Goal: Task Accomplishment & Management: Complete application form

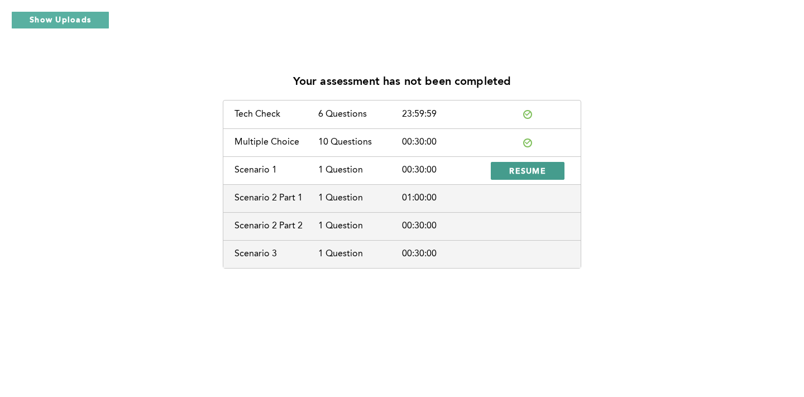
click at [523, 171] on span "RESUME" at bounding box center [527, 170] width 37 height 11
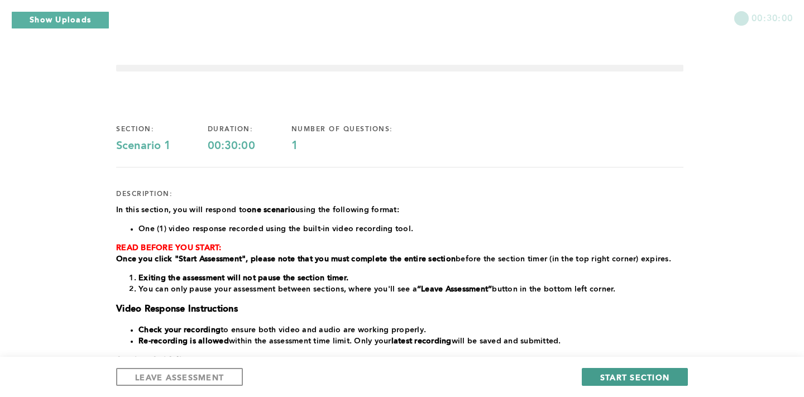
click at [630, 376] on span "START SECTION" at bounding box center [634, 377] width 69 height 11
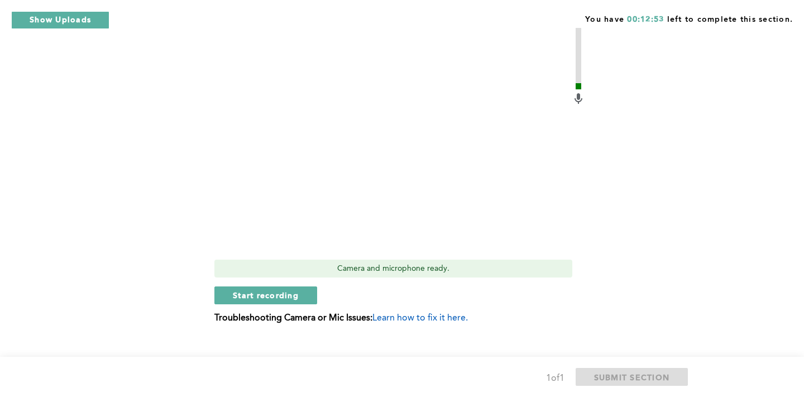
scroll to position [486, 0]
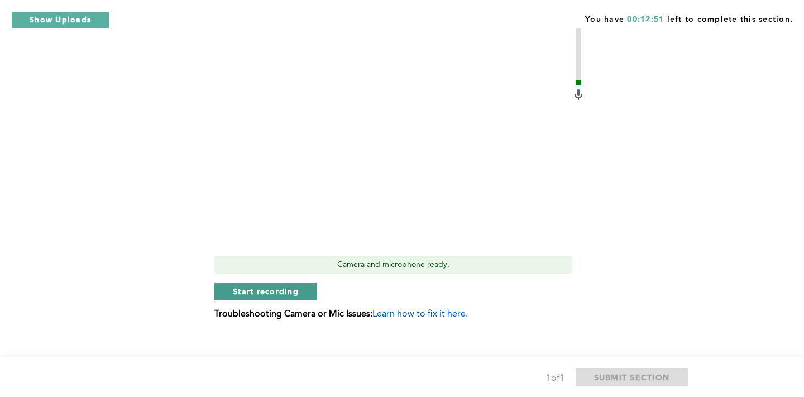
click at [272, 292] on span "Start recording" at bounding box center [266, 291] width 66 height 11
click at [281, 297] on button "Stop recording" at bounding box center [265, 291] width 102 height 18
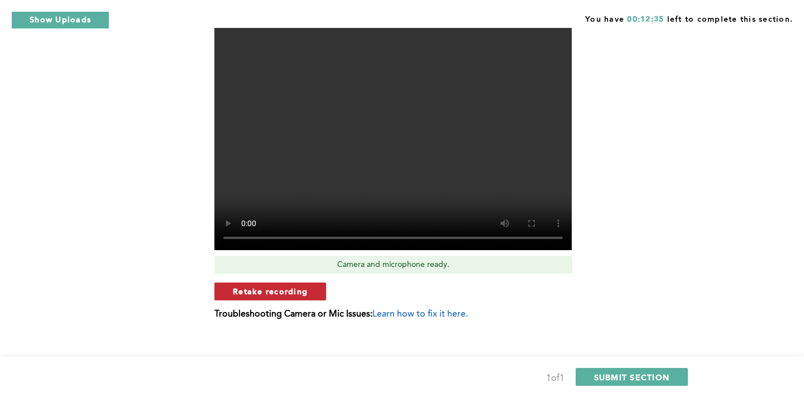
click at [276, 294] on span "Retake recording" at bounding box center [270, 291] width 75 height 11
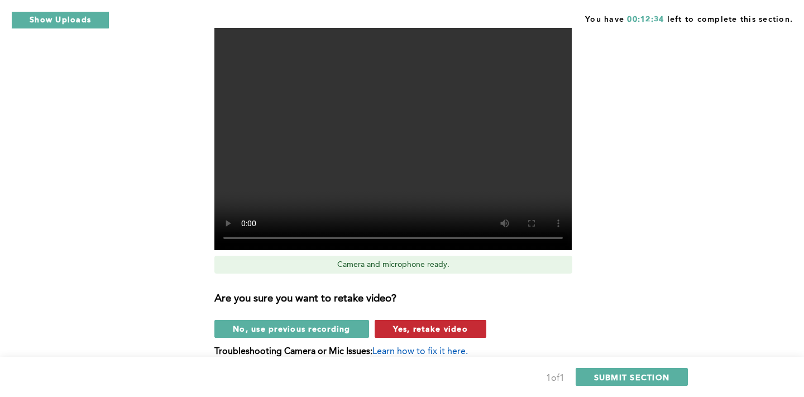
click at [400, 330] on span "Yes, retake video" at bounding box center [430, 328] width 75 height 11
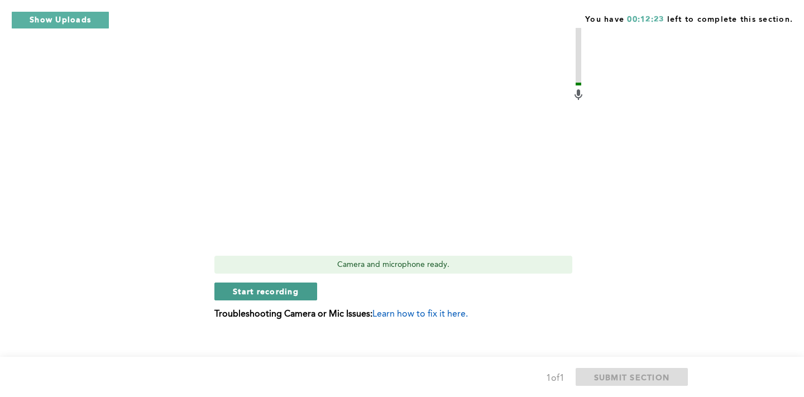
click at [280, 294] on span "Start recording" at bounding box center [266, 291] width 66 height 11
click at [251, 288] on span "Stop recording" at bounding box center [265, 291] width 65 height 11
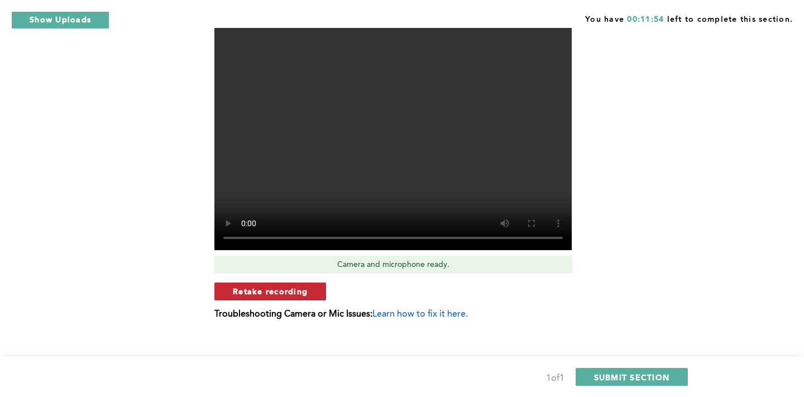
click at [251, 297] on button "Retake recording" at bounding box center [270, 291] width 112 height 18
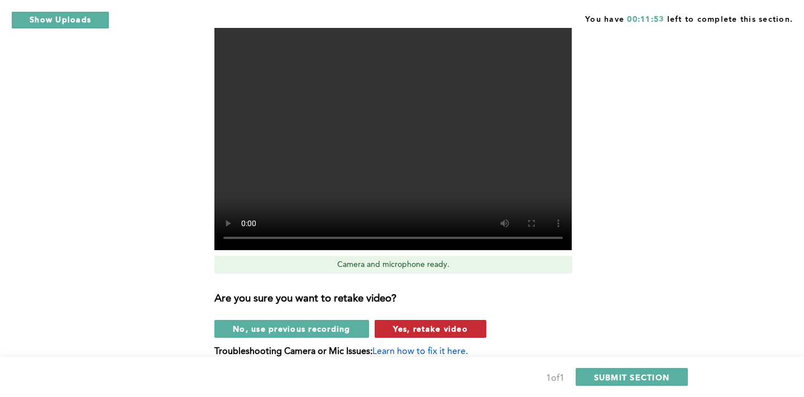
click at [400, 332] on span "Yes, retake video" at bounding box center [430, 328] width 75 height 11
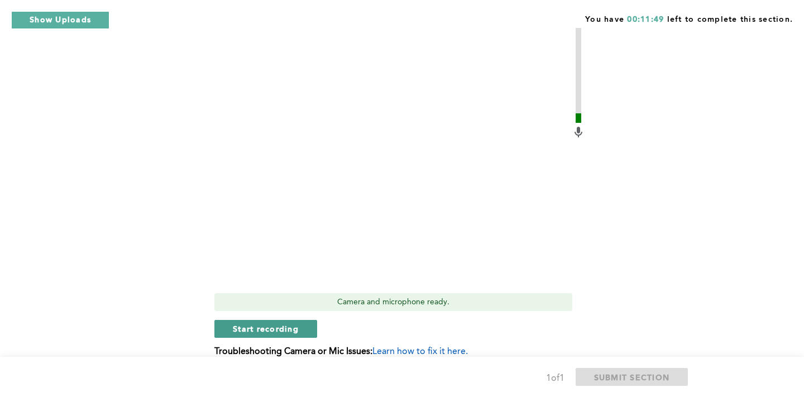
scroll to position [499, 0]
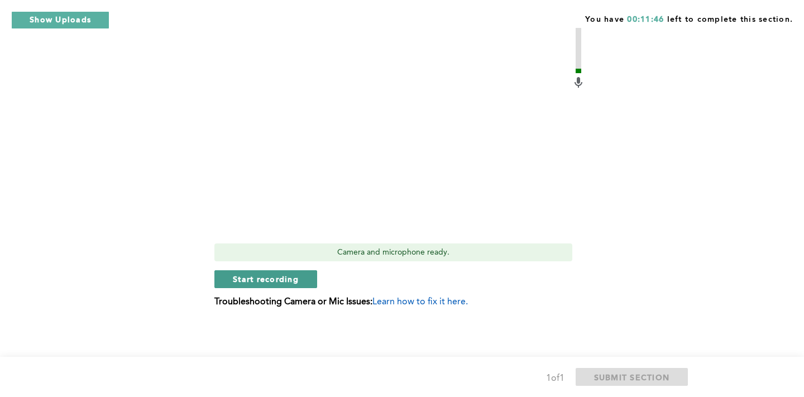
click at [261, 281] on span "Start recording" at bounding box center [266, 279] width 66 height 11
click at [261, 281] on span "Stop recording" at bounding box center [265, 279] width 65 height 11
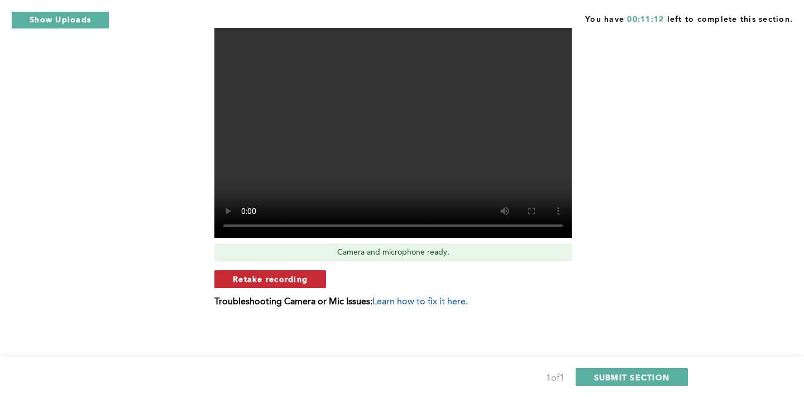
click at [285, 279] on span "Retake recording" at bounding box center [270, 279] width 75 height 11
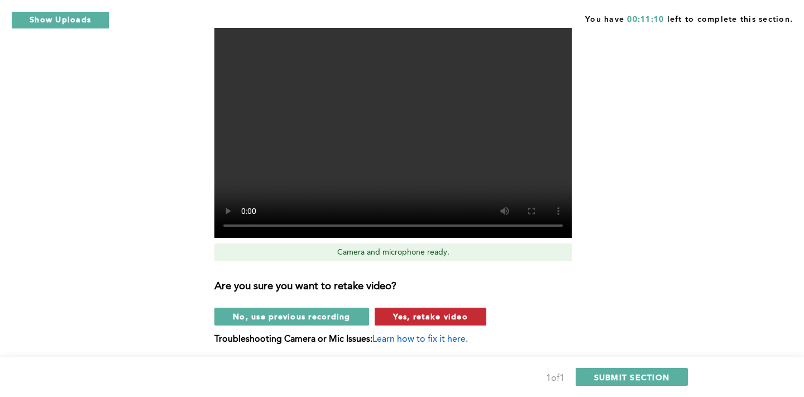
click at [414, 318] on span "Yes, retake video" at bounding box center [430, 316] width 75 height 11
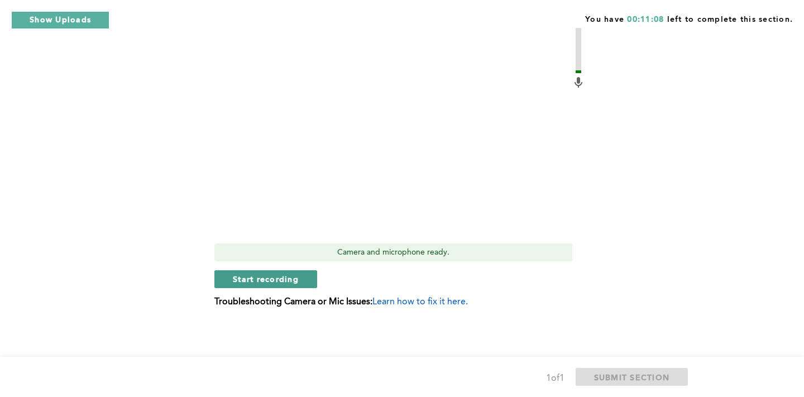
click at [282, 282] on span "Start recording" at bounding box center [266, 279] width 66 height 11
click at [310, 276] on button "Stop recording" at bounding box center [265, 279] width 102 height 18
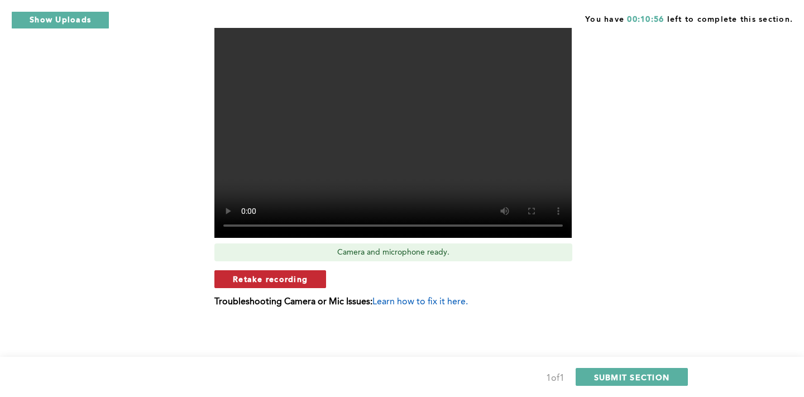
click at [304, 272] on button "Retake recording" at bounding box center [270, 279] width 112 height 18
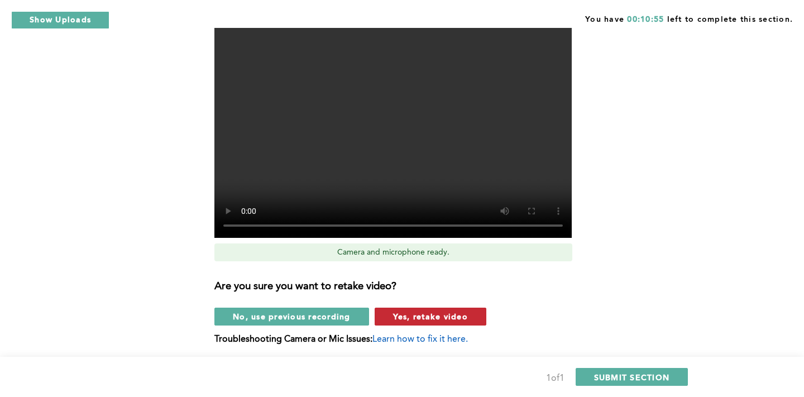
click at [426, 322] on button "Yes, retake video" at bounding box center [431, 317] width 112 height 18
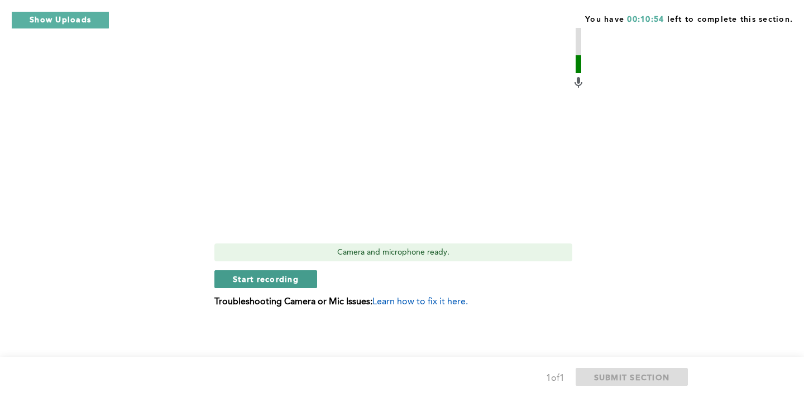
click at [276, 282] on span "Start recording" at bounding box center [266, 279] width 66 height 11
click at [276, 282] on span "Stop recording" at bounding box center [265, 279] width 65 height 11
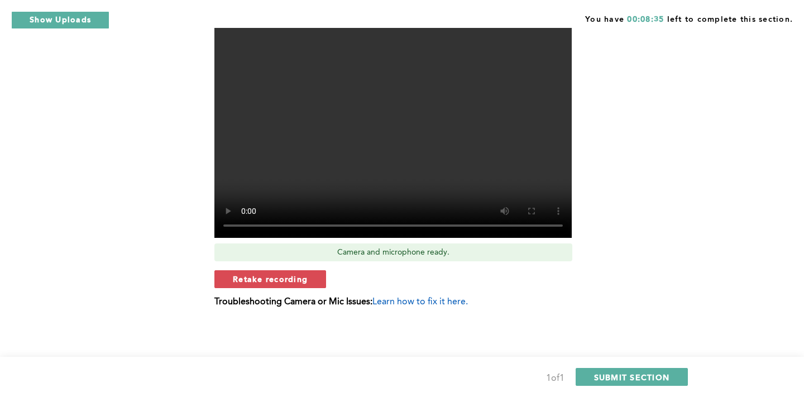
click at [276, 282] on span "Retake recording" at bounding box center [270, 279] width 75 height 11
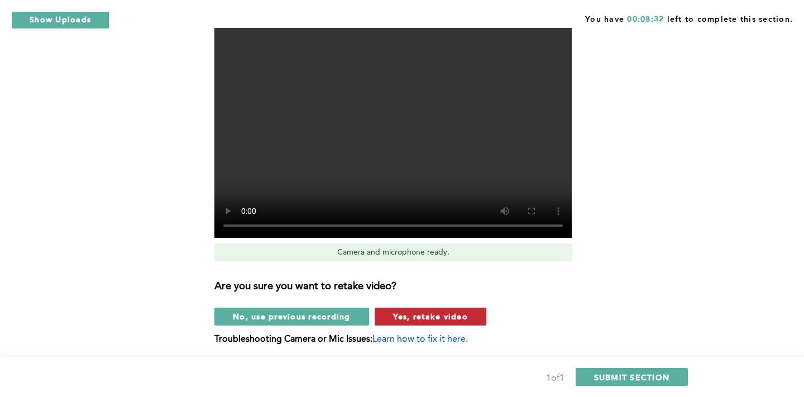
click at [401, 319] on span "Yes, retake video" at bounding box center [430, 316] width 75 height 11
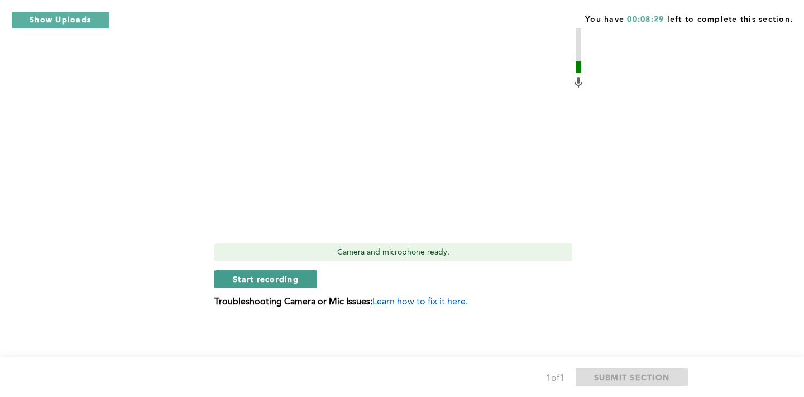
click at [276, 280] on span "Start recording" at bounding box center [266, 279] width 66 height 11
click at [276, 280] on span "Stop recording" at bounding box center [265, 279] width 65 height 11
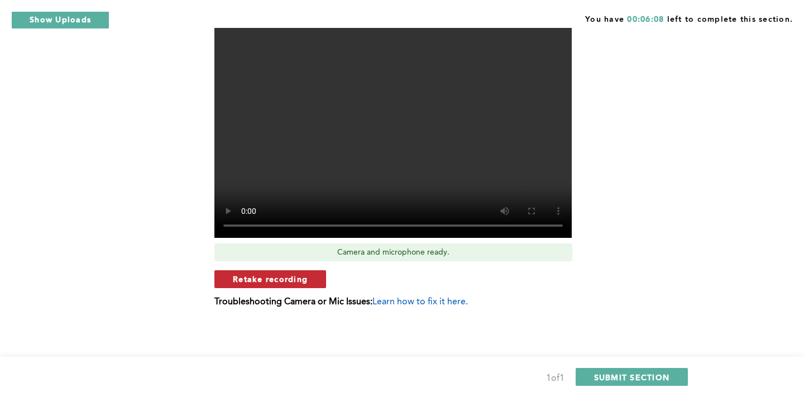
click at [256, 281] on span "Retake recording" at bounding box center [270, 279] width 75 height 11
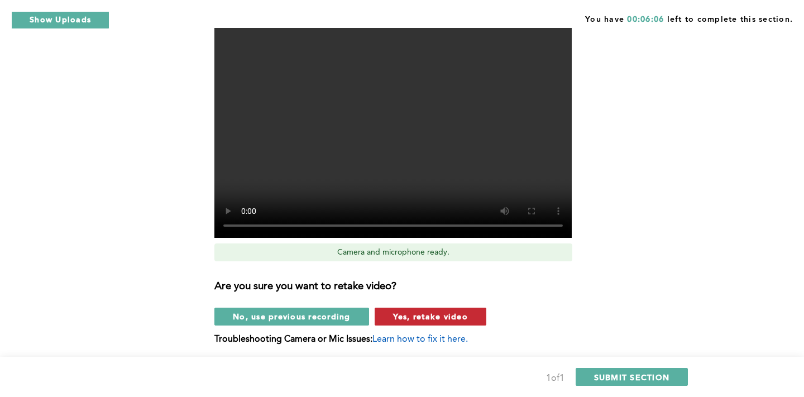
click at [414, 320] on span "Yes, retake video" at bounding box center [430, 316] width 75 height 11
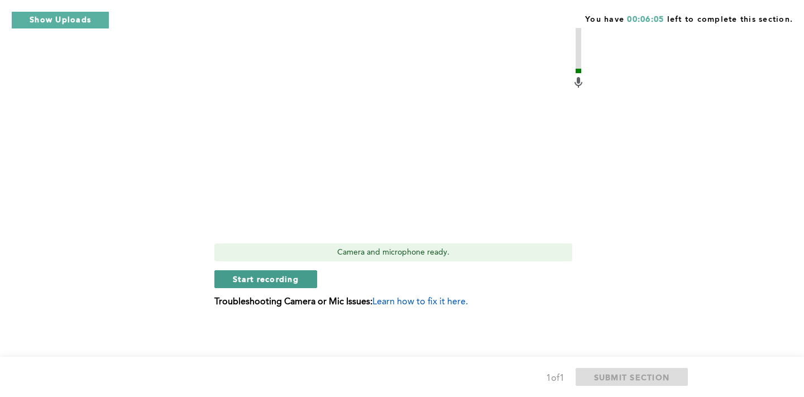
click at [261, 280] on span "Start recording" at bounding box center [266, 279] width 66 height 11
click at [261, 280] on span "Stop recording" at bounding box center [265, 279] width 65 height 11
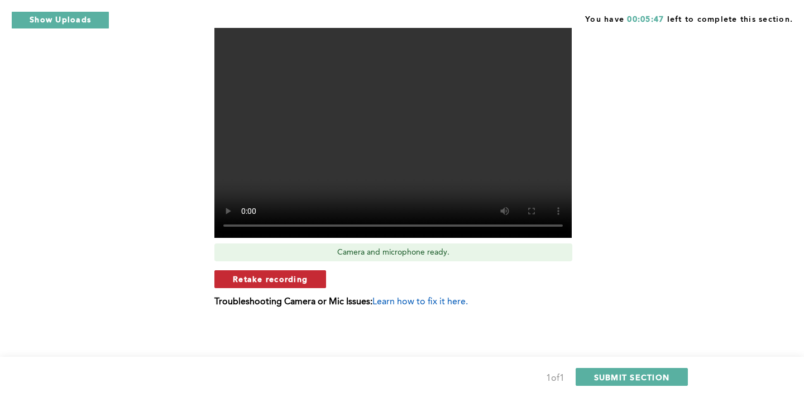
click at [272, 278] on span "Retake recording" at bounding box center [270, 279] width 75 height 11
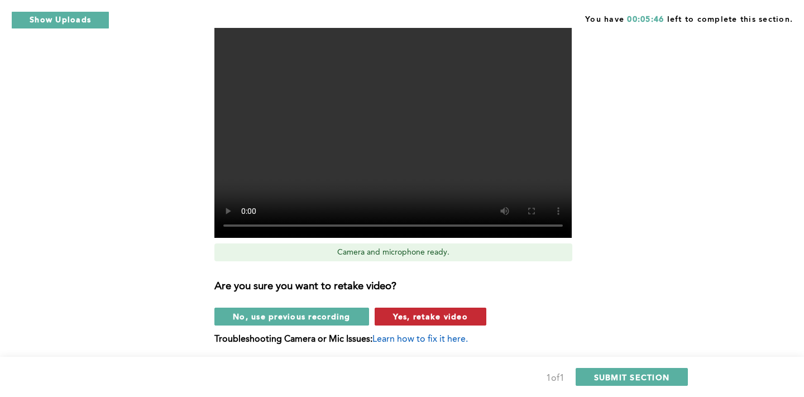
click at [427, 321] on span "Yes, retake video" at bounding box center [430, 316] width 75 height 11
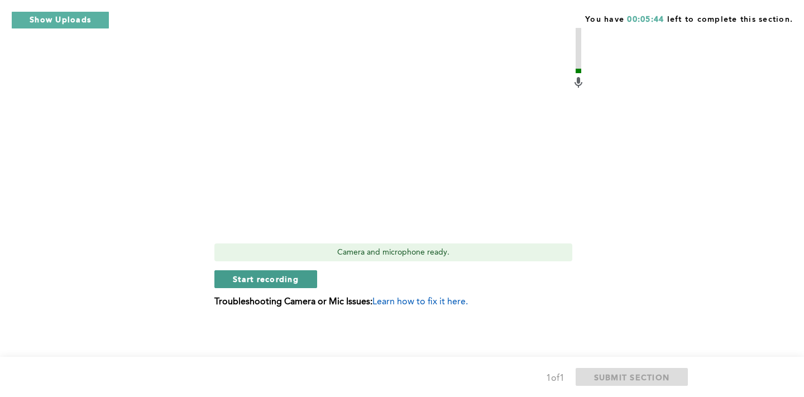
click at [275, 281] on span "Start recording" at bounding box center [266, 279] width 66 height 11
click at [267, 279] on span "Stop recording" at bounding box center [265, 279] width 65 height 11
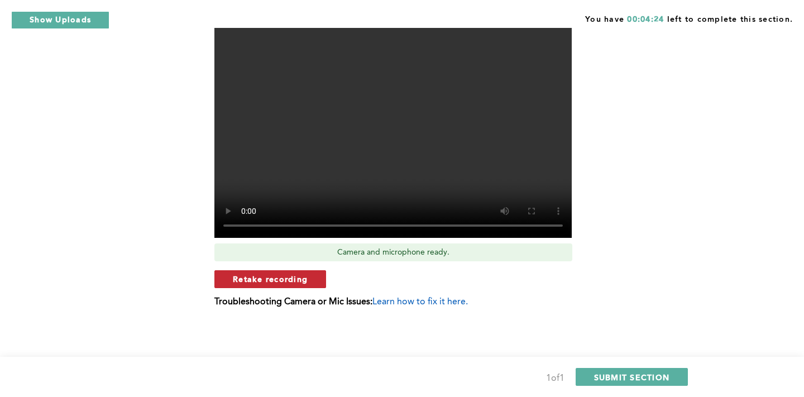
click at [269, 279] on span "Retake recording" at bounding box center [270, 279] width 75 height 11
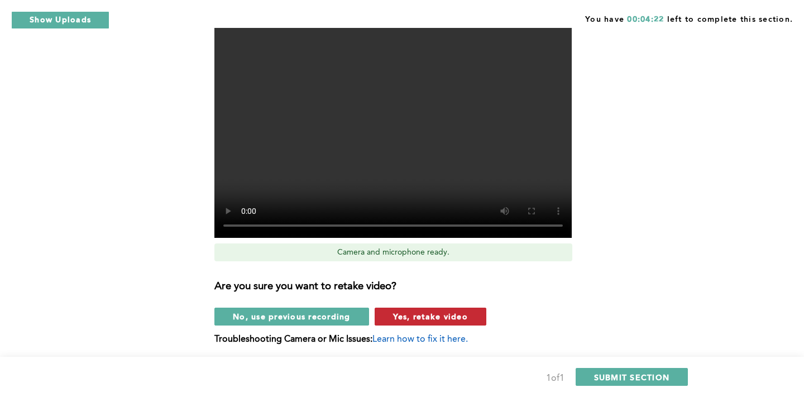
click at [390, 314] on button "Yes, retake video" at bounding box center [431, 317] width 112 height 18
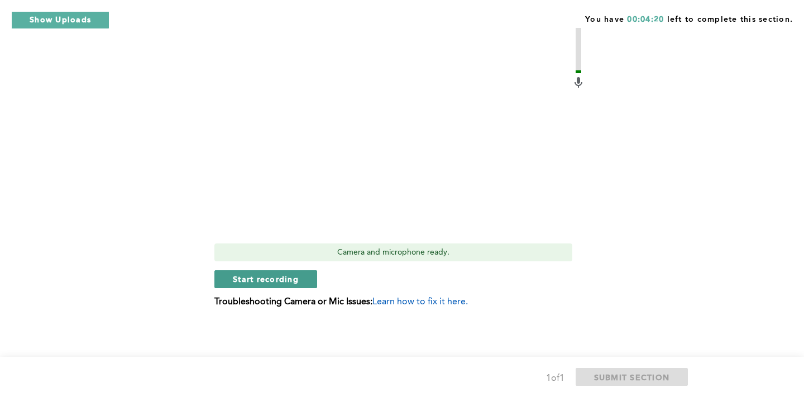
click at [252, 278] on span "Start recording" at bounding box center [266, 279] width 66 height 11
click at [252, 278] on span "Stop recording" at bounding box center [265, 279] width 65 height 11
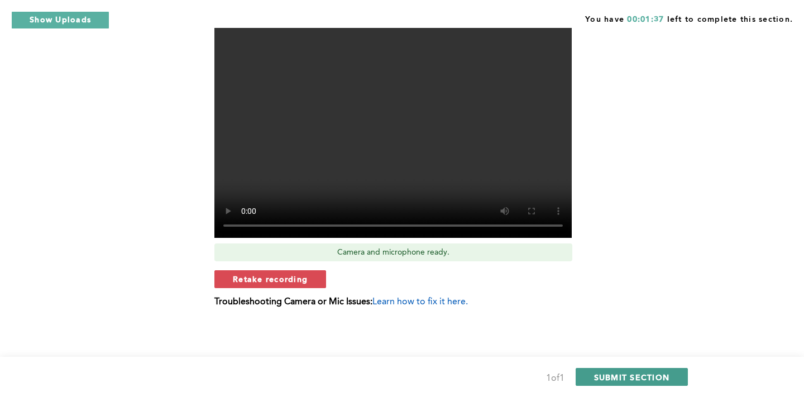
click at [631, 377] on span "SUBMIT SECTION" at bounding box center [632, 377] width 76 height 11
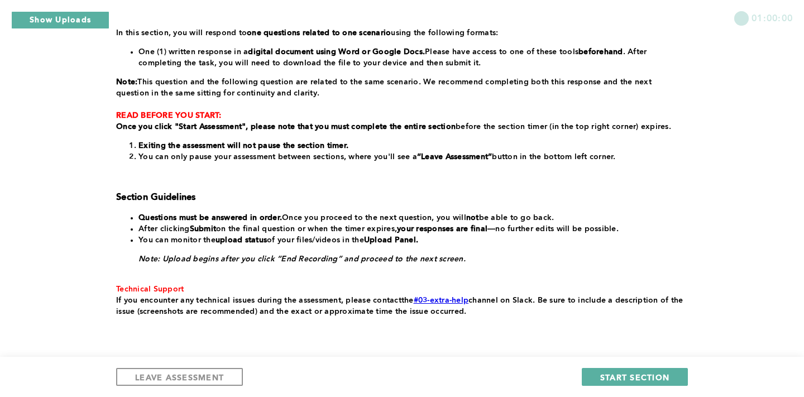
scroll to position [218, 0]
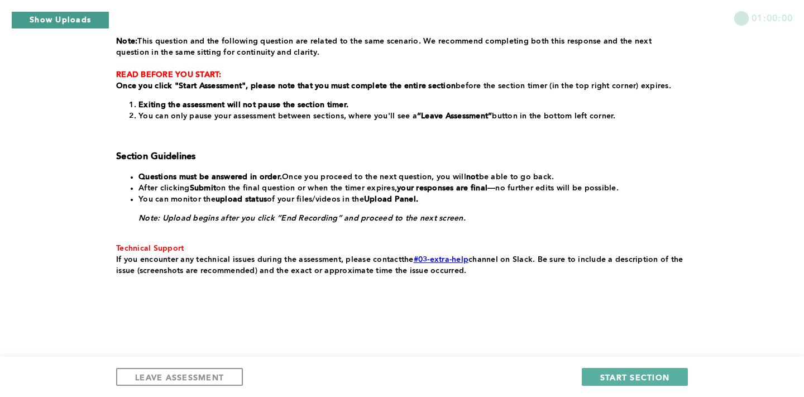
click at [55, 22] on button "Show Uploads" at bounding box center [60, 20] width 98 height 18
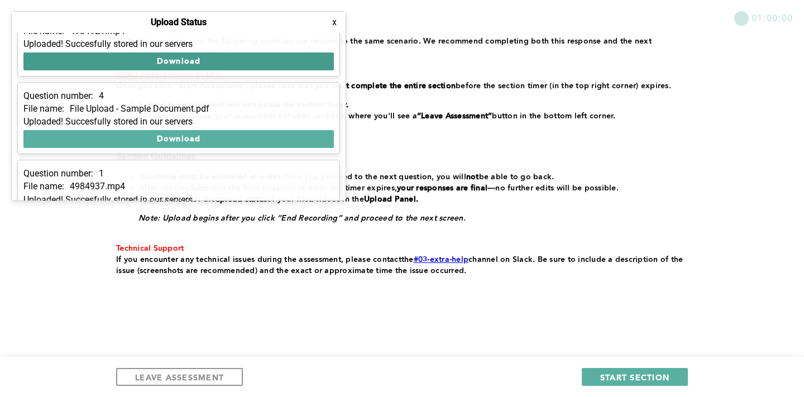
scroll to position [0, 0]
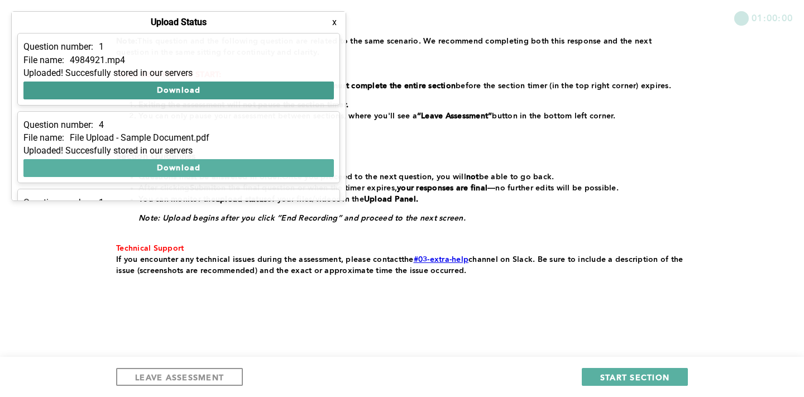
click at [147, 86] on button "Download" at bounding box center [178, 91] width 310 height 18
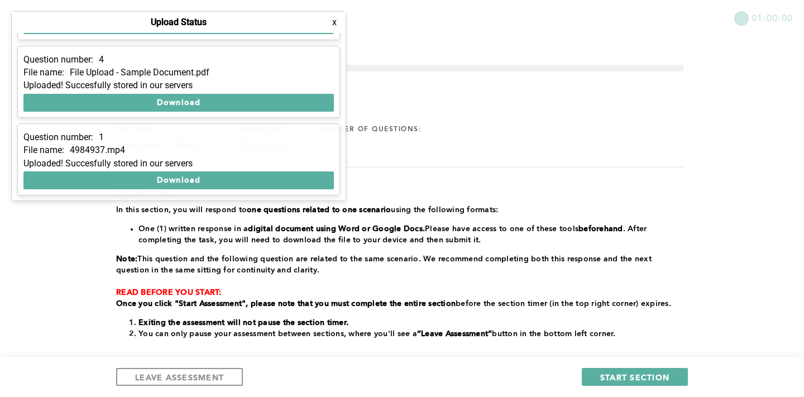
click at [333, 23] on button "x" at bounding box center [334, 22] width 11 height 11
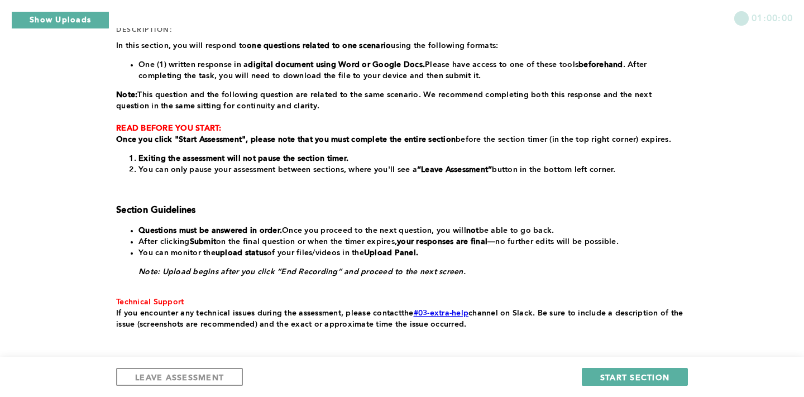
scroll to position [170, 0]
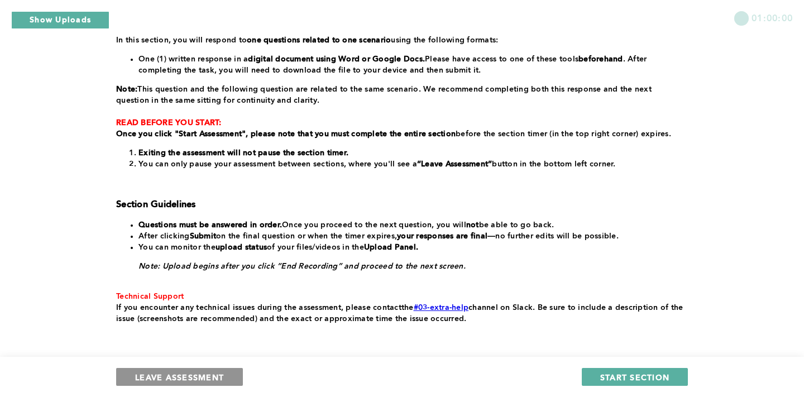
click at [168, 377] on span "LEAVE ASSESSMENT" at bounding box center [179, 377] width 89 height 11
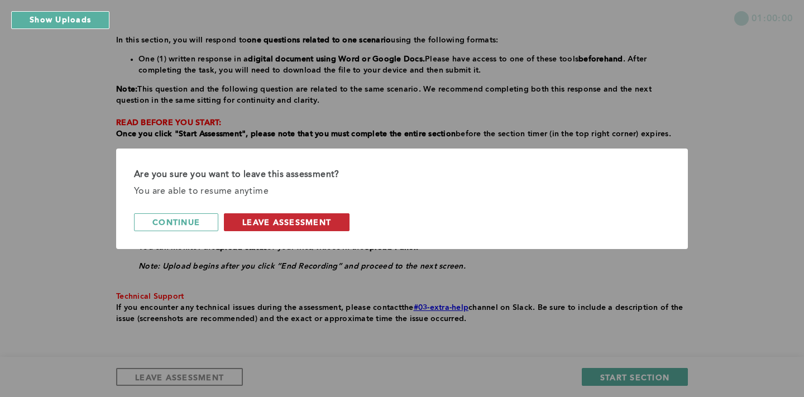
click at [268, 225] on span "leave assessment" at bounding box center [286, 222] width 89 height 11
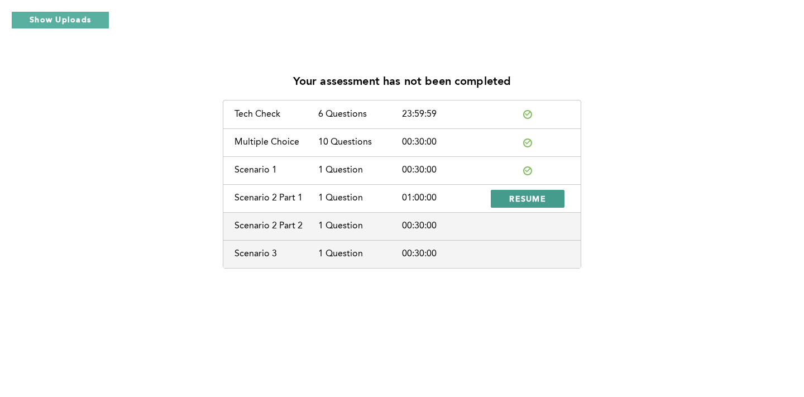
click at [525, 198] on span "RESUME" at bounding box center [527, 198] width 37 height 11
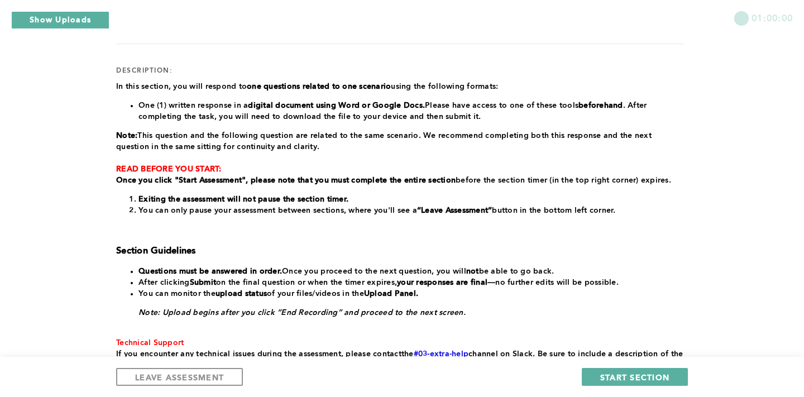
scroll to position [140, 0]
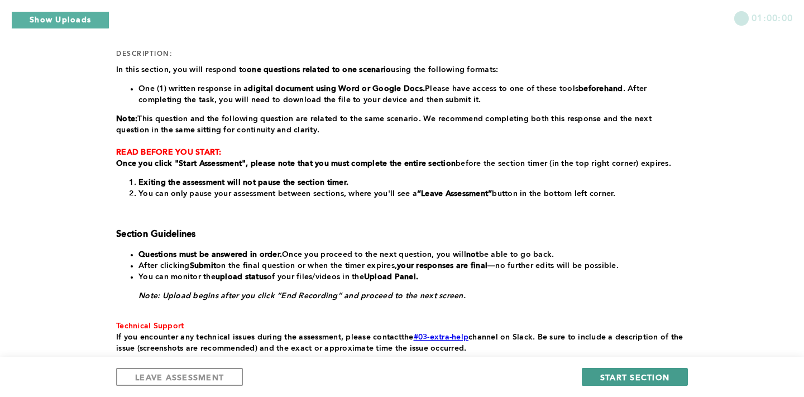
click at [627, 377] on span "START SECTION" at bounding box center [634, 377] width 69 height 11
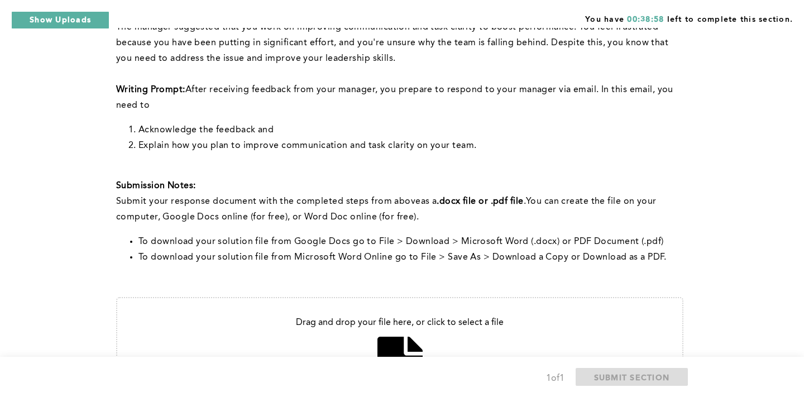
scroll to position [312, 0]
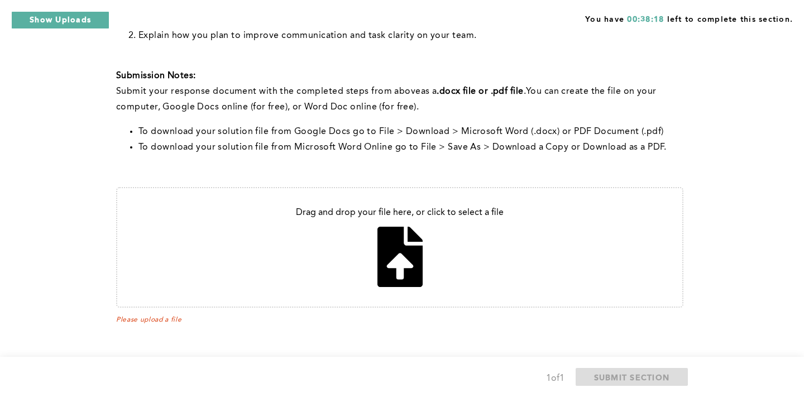
click at [374, 213] on input "file" at bounding box center [399, 247] width 565 height 118
type input "C:\fakepath\email assessment .docx"
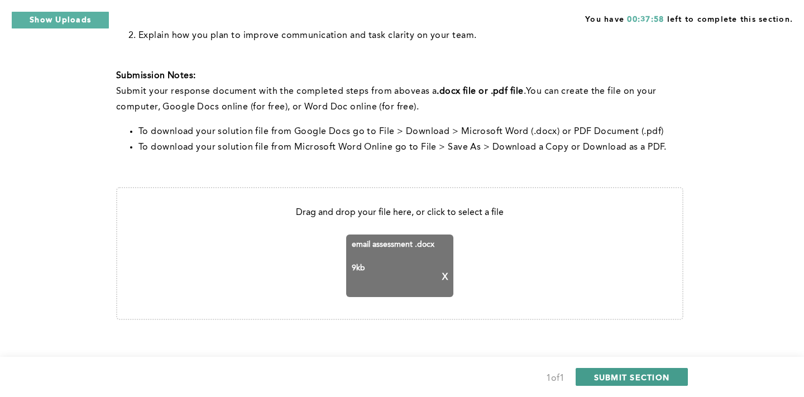
click at [605, 376] on span "SUBMIT SECTION" at bounding box center [632, 377] width 76 height 11
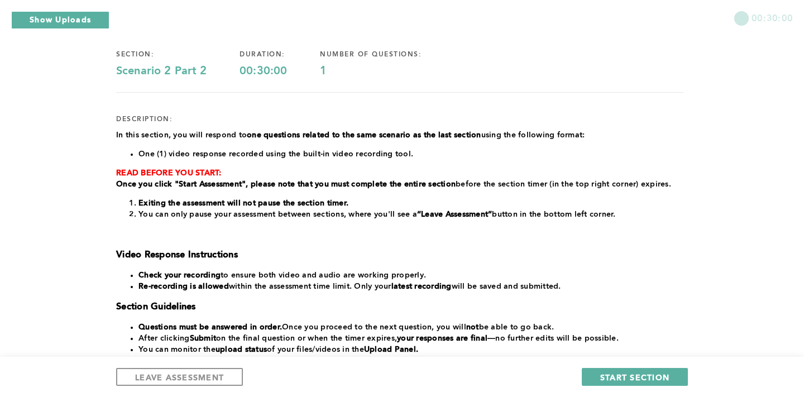
scroll to position [79, 0]
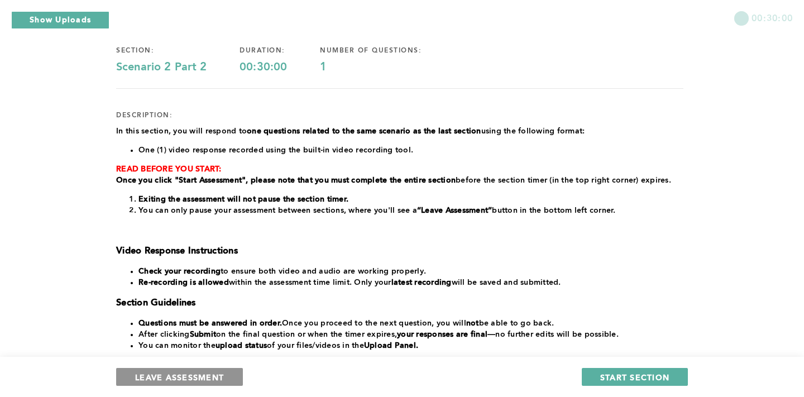
click at [170, 379] on span "LEAVE ASSESSMENT" at bounding box center [179, 377] width 89 height 11
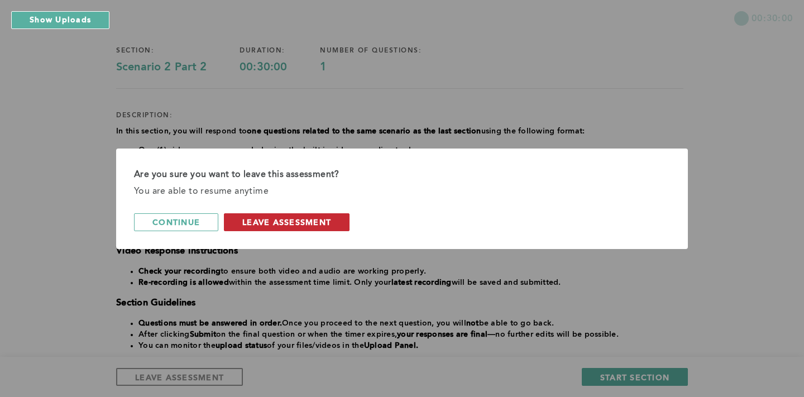
click at [266, 221] on span "leave assessment" at bounding box center [286, 222] width 89 height 11
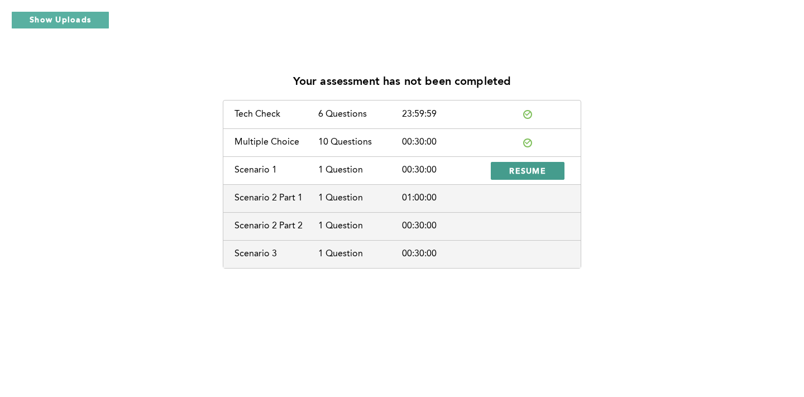
click at [515, 170] on span "RESUME" at bounding box center [527, 170] width 37 height 11
